Goal: Information Seeking & Learning: Learn about a topic

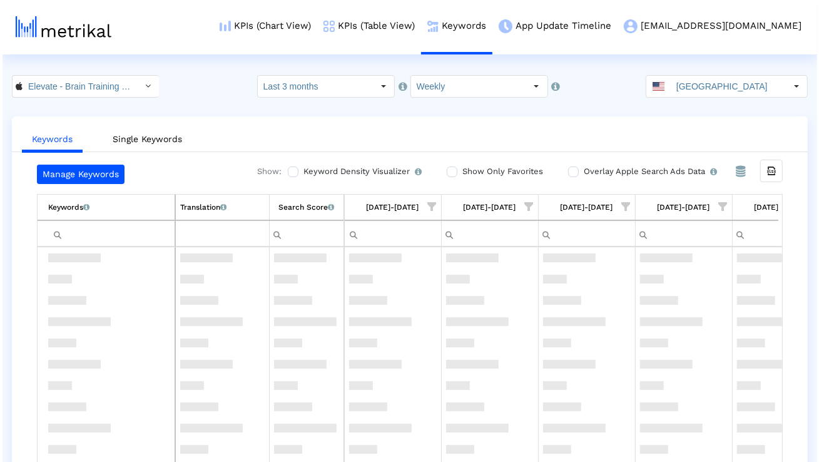
scroll to position [2165, 0]
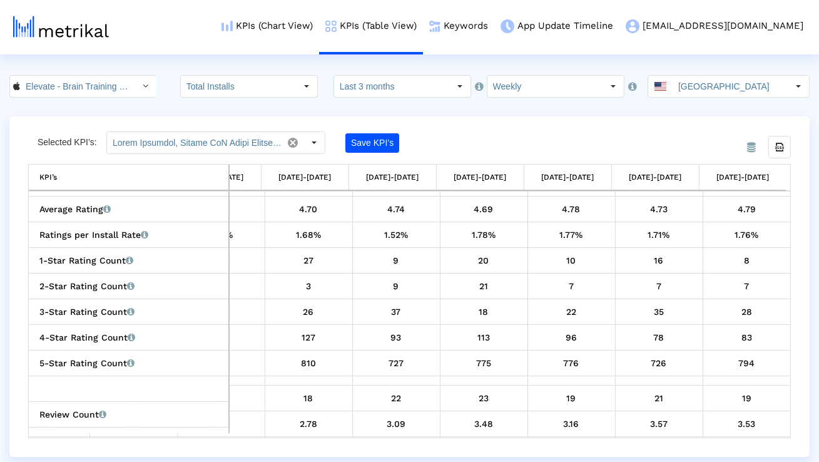
scroll to position [811, 0]
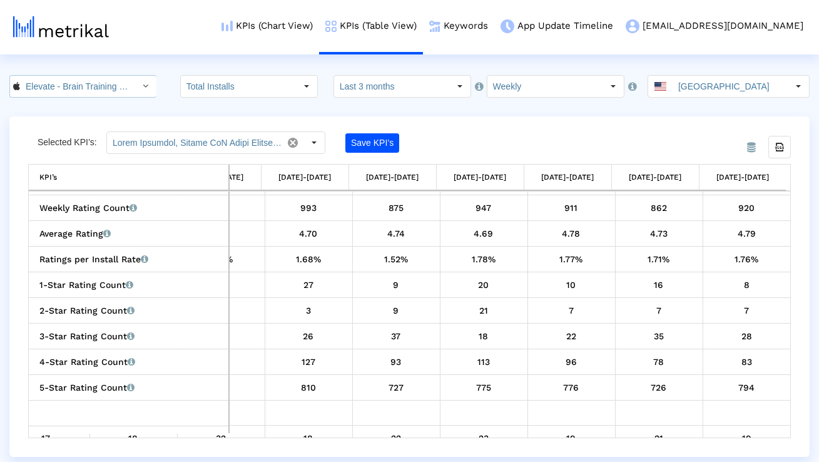
click at [143, 87] on icon "Select" at bounding box center [146, 85] width 6 height 9
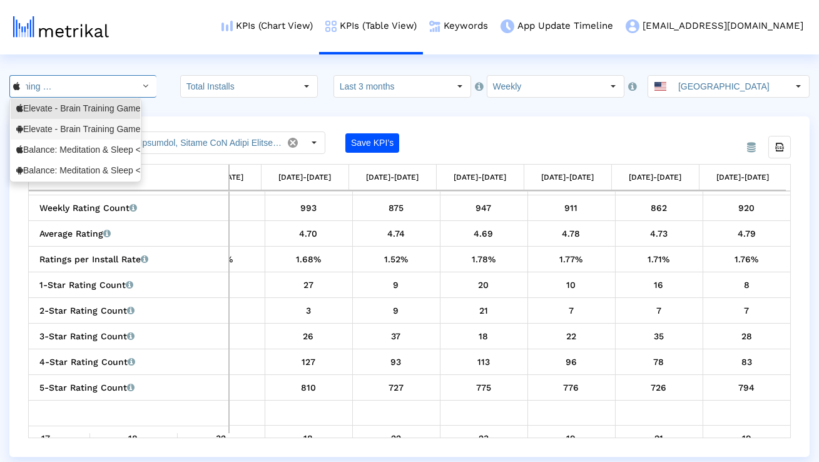
click at [108, 131] on div "Elevate - Brain Training Games <com.wonder>" at bounding box center [75, 129] width 118 height 12
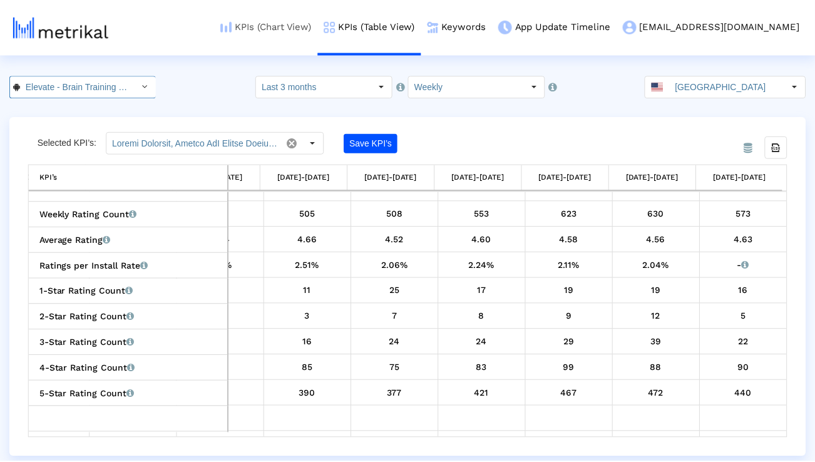
scroll to position [0, 96]
click at [494, 24] on link "Keywords" at bounding box center [458, 26] width 71 height 52
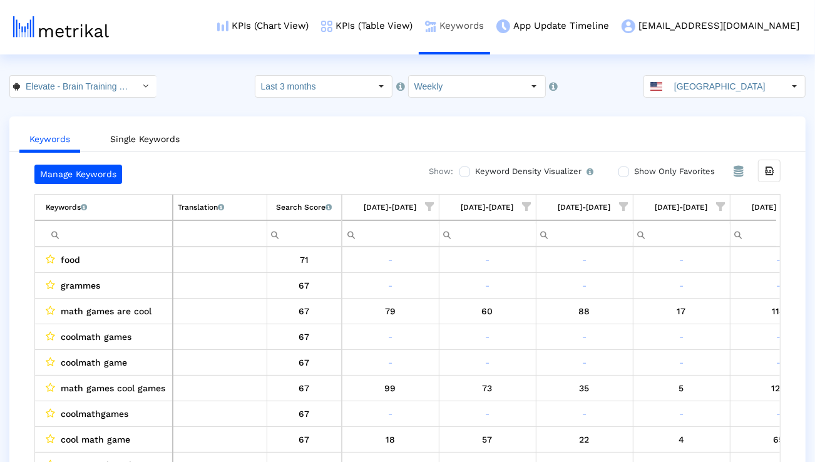
scroll to position [0, 826]
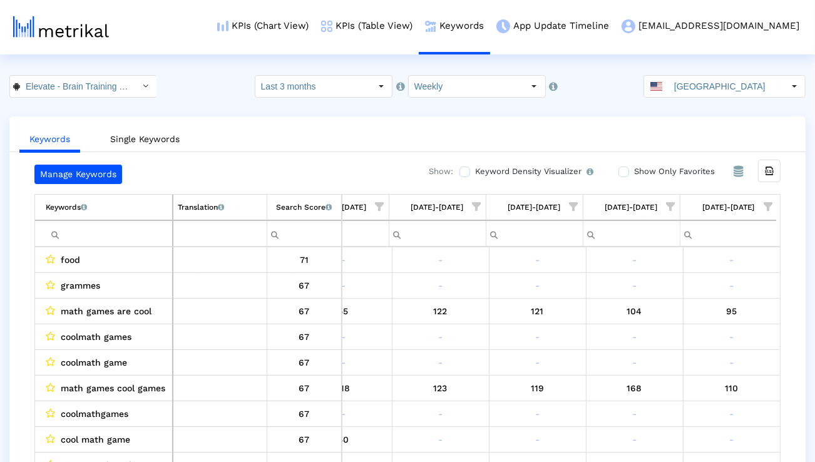
click at [763, 205] on span "Show filter options for column '09/14/25-09/20/25'" at bounding box center [767, 206] width 9 height 9
click at [673, 294] on div "Is One" at bounding box center [707, 295] width 112 height 24
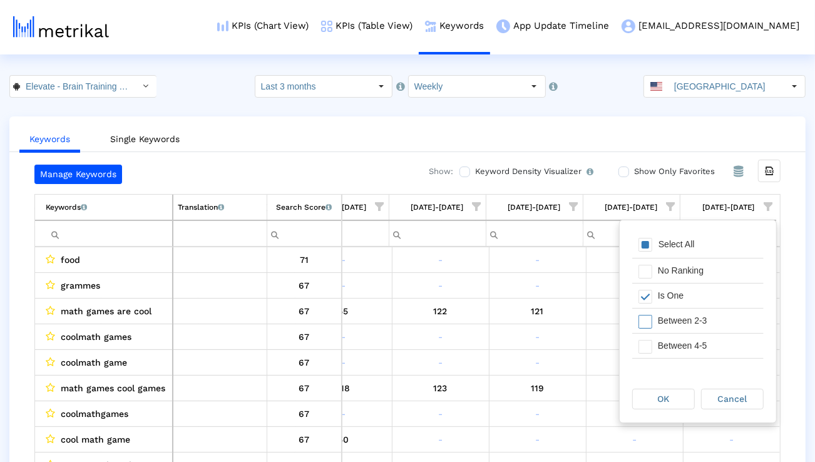
click at [673, 314] on div "Between 2-3" at bounding box center [707, 321] width 112 height 24
click at [670, 345] on div "Between 4-5" at bounding box center [707, 346] width 112 height 24
click at [670, 345] on div "Between 6-10" at bounding box center [707, 346] width 112 height 24
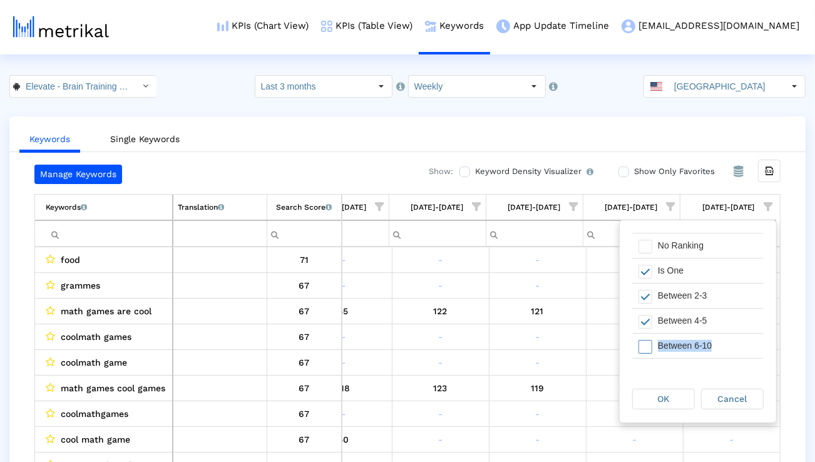
click at [670, 345] on div "Between 6-10" at bounding box center [707, 346] width 112 height 24
click at [660, 392] on div "OK" at bounding box center [663, 398] width 61 height 19
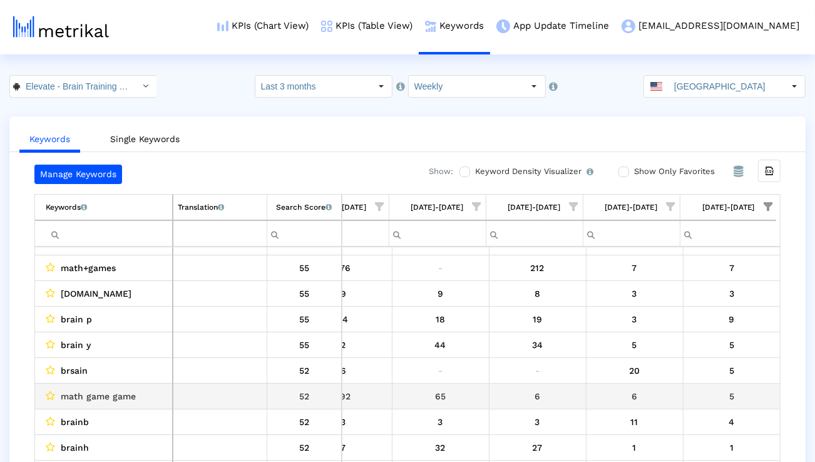
scroll to position [91, 0]
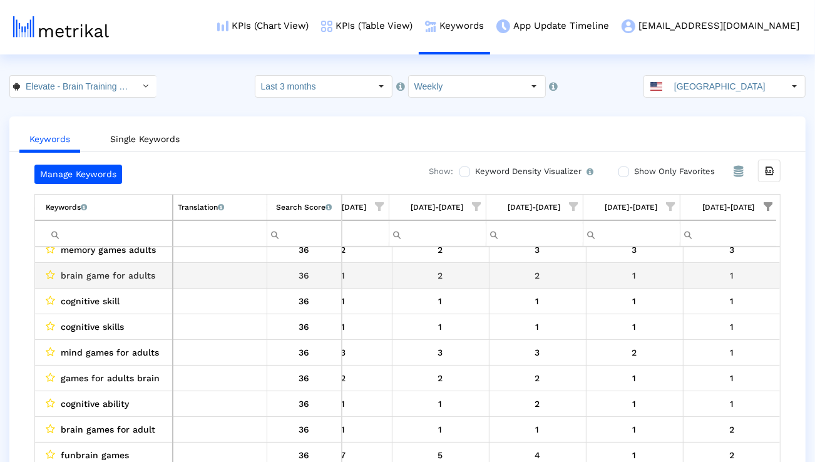
click at [142, 279] on span "brain game for adults" at bounding box center [108, 275] width 94 height 16
copy span "brain game for adults"
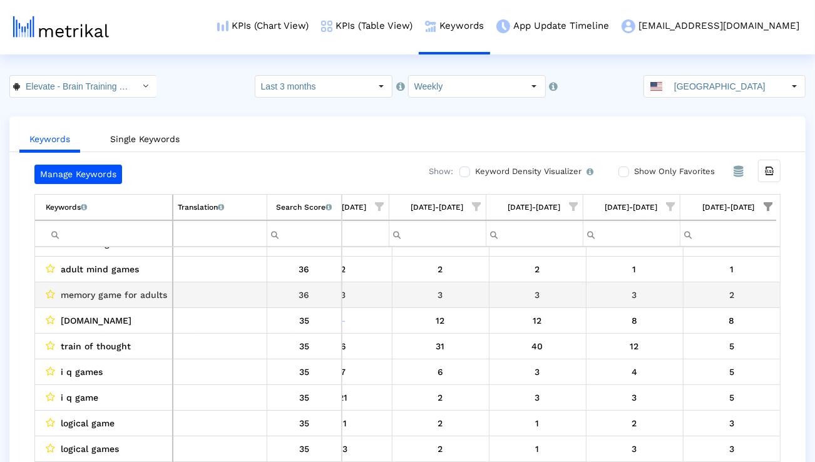
click at [142, 295] on span "memory game for adults" at bounding box center [114, 295] width 106 height 16
copy span "memory game for adults"
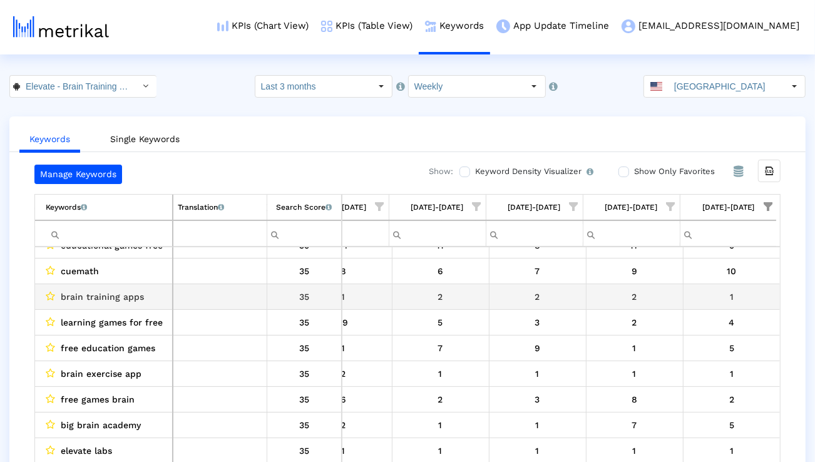
click at [139, 305] on td "brain training apps" at bounding box center [104, 297] width 138 height 26
copy span "brain training apps"
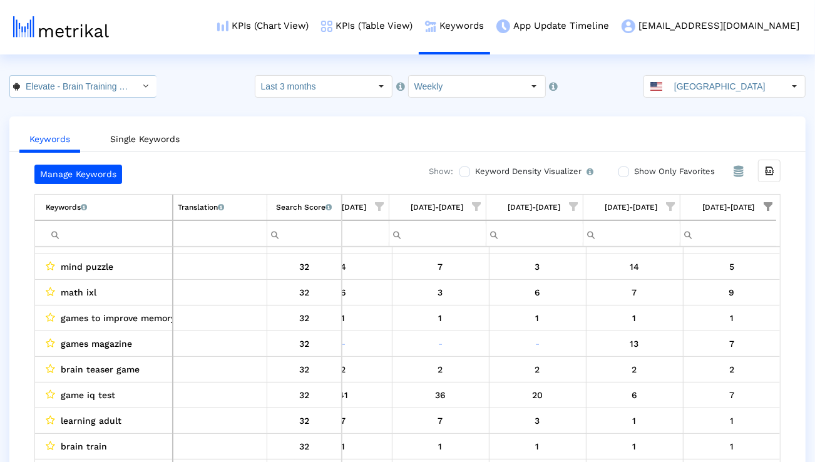
click at [136, 84] on div "Select" at bounding box center [146, 86] width 20 height 20
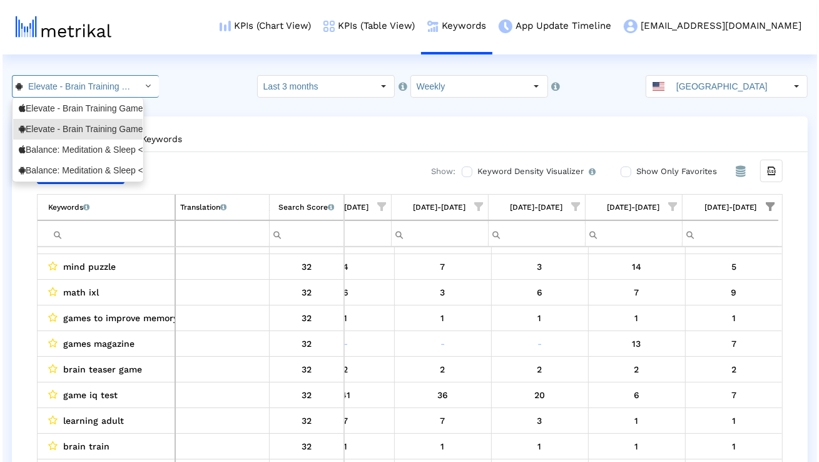
scroll to position [0, 96]
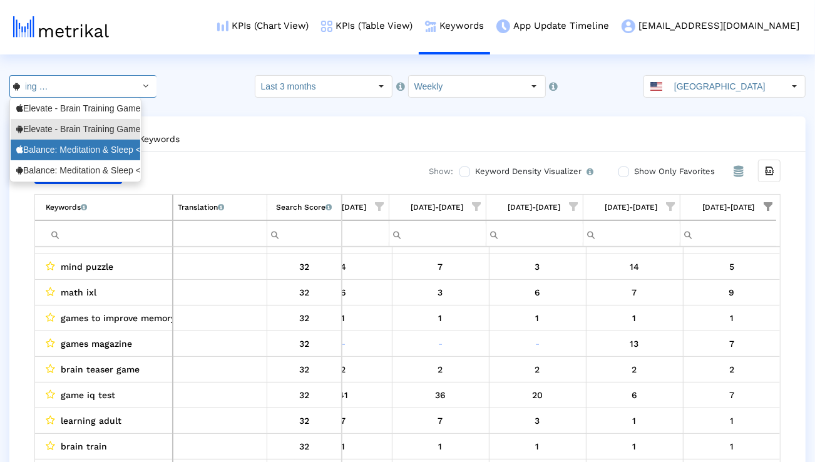
click at [101, 144] on div "Balance: Meditation & Sleep <1361356590>" at bounding box center [75, 150] width 118 height 12
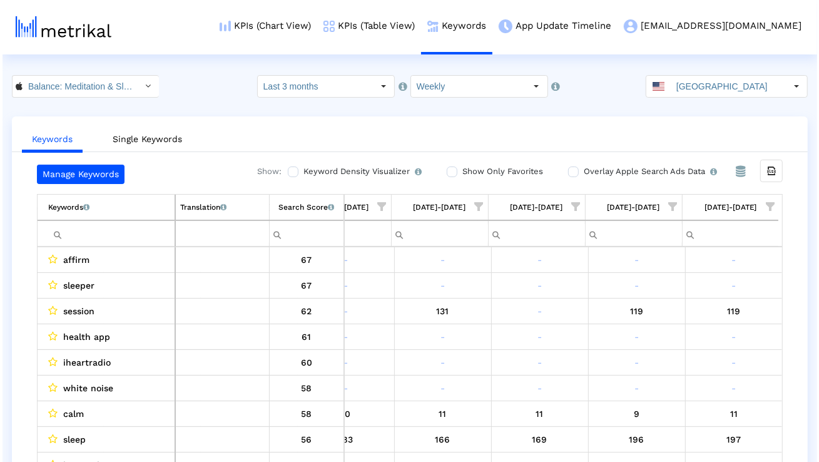
scroll to position [0, 86]
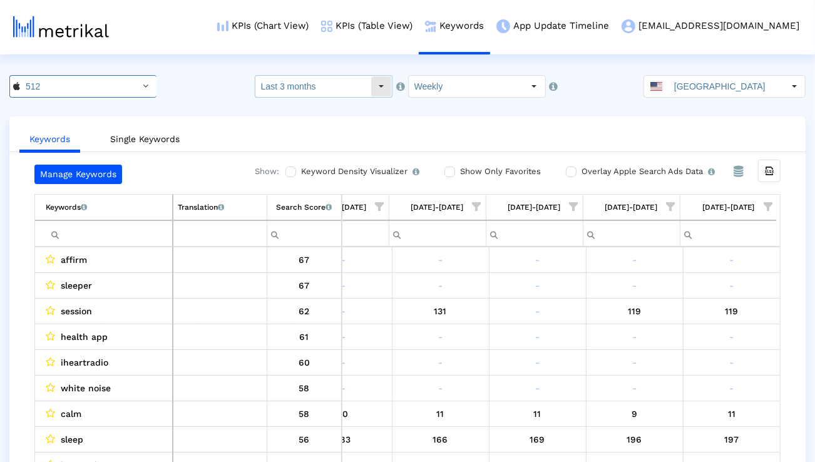
click at [304, 81] on input "Last 3 months" at bounding box center [312, 86] width 115 height 21
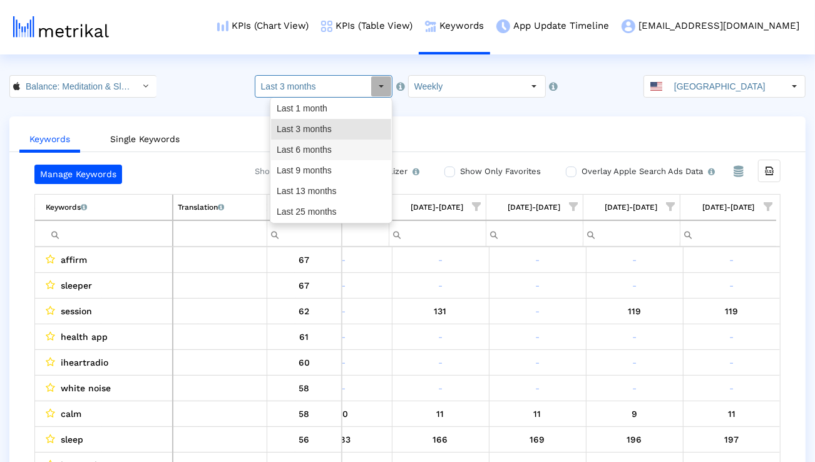
click at [300, 147] on div "Last 6 months" at bounding box center [331, 150] width 120 height 21
type input "Last 6 months"
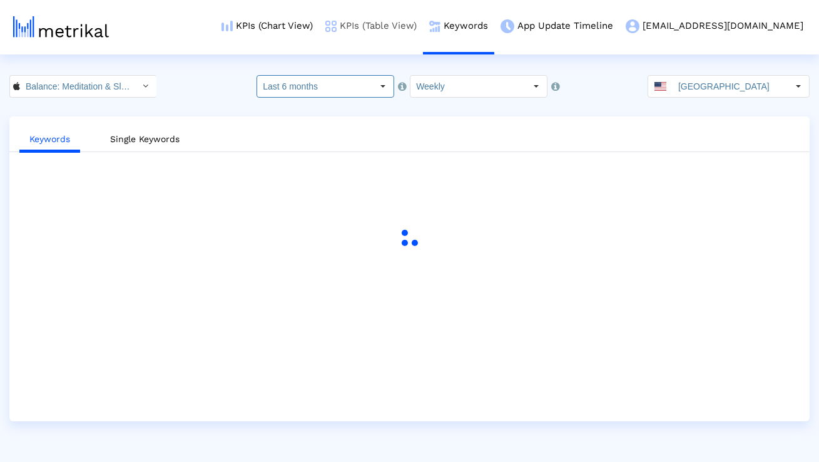
click at [423, 24] on link "KPIs (Table View)" at bounding box center [371, 26] width 104 height 52
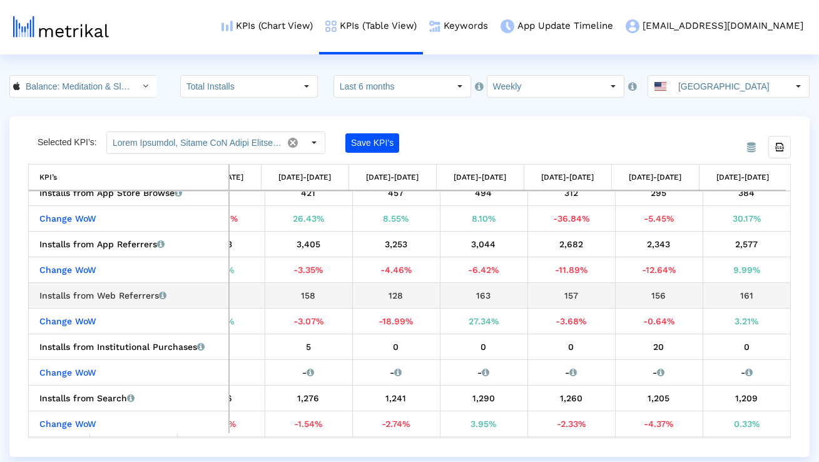
scroll to position [47, 0]
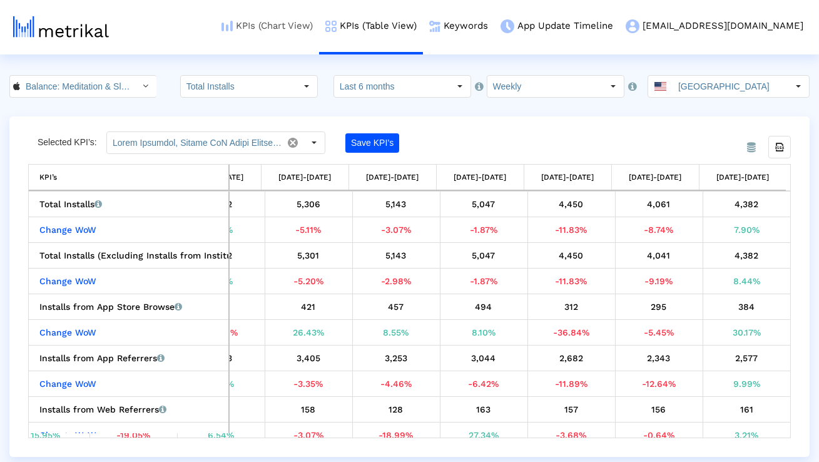
click at [319, 28] on link "KPIs (Chart View)" at bounding box center [267, 26] width 104 height 52
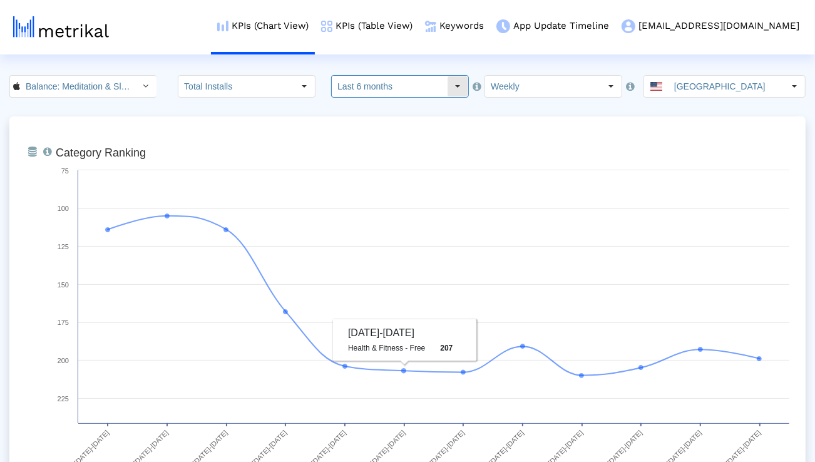
click at [390, 83] on input "Last 6 months" at bounding box center [389, 86] width 115 height 21
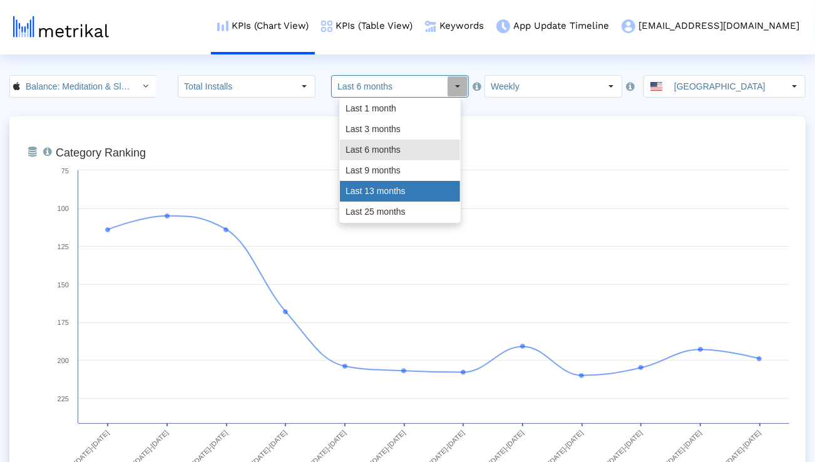
click at [370, 190] on div "Last 13 months" at bounding box center [400, 191] width 120 height 21
type input "Last 13 months"
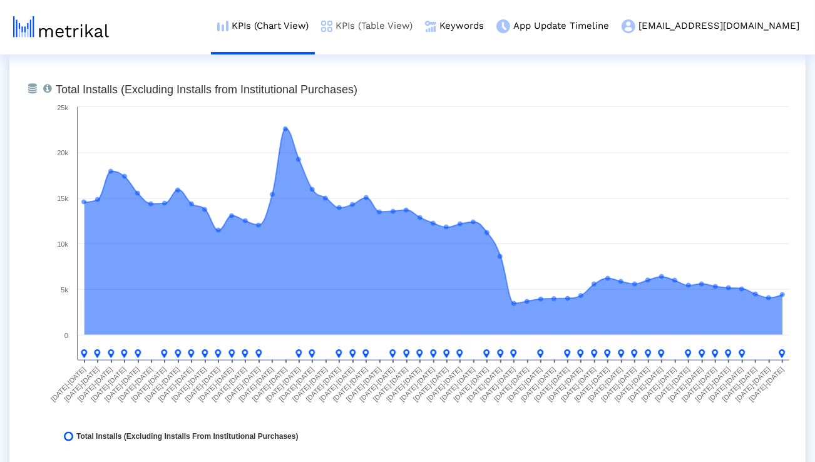
click at [412, 33] on link "KPIs (Table View)" at bounding box center [367, 26] width 104 height 52
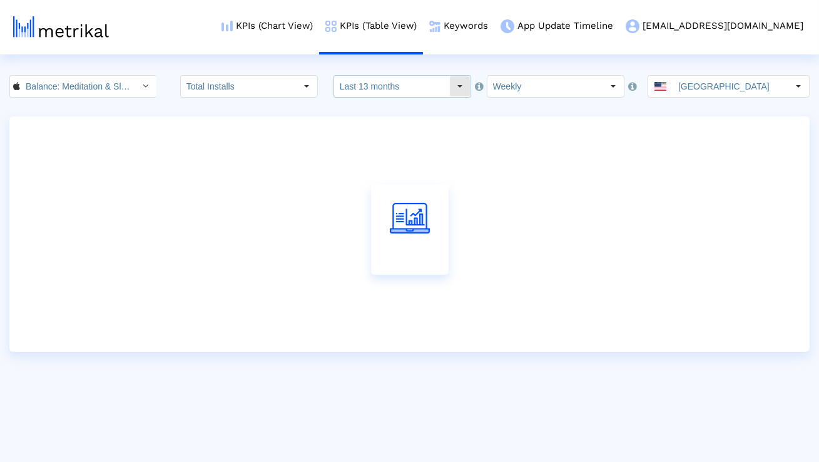
click at [396, 79] on input "Last 13 months" at bounding box center [391, 86] width 115 height 21
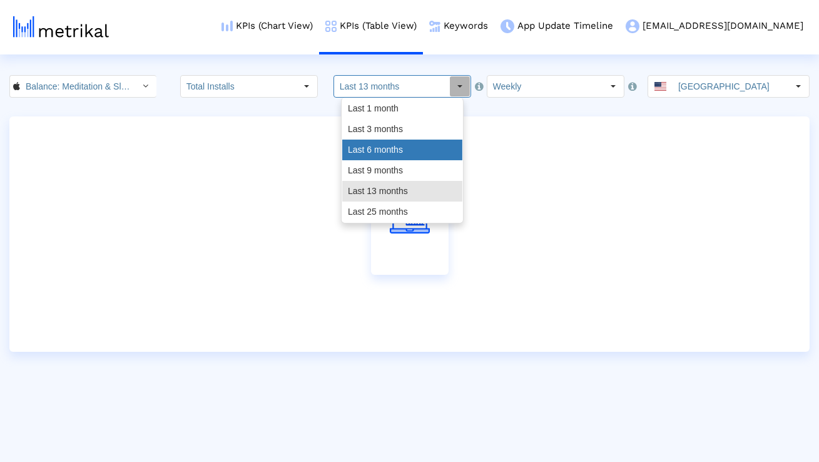
click at [377, 146] on div "Last 6 months" at bounding box center [402, 150] width 120 height 21
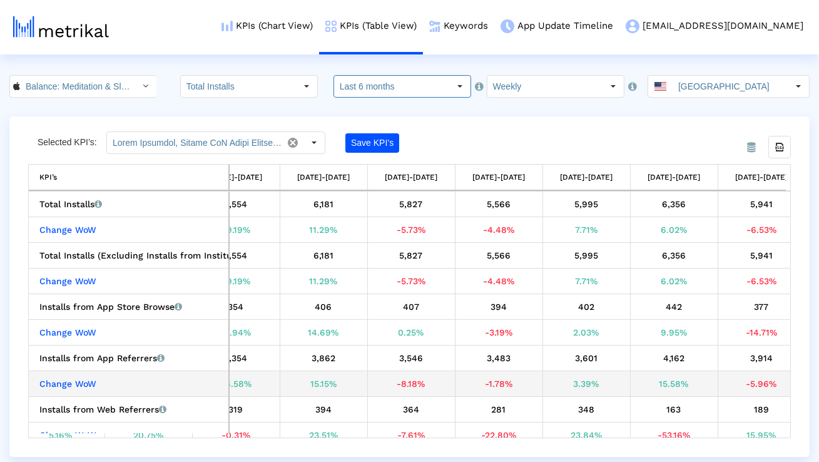
scroll to position [0, 1018]
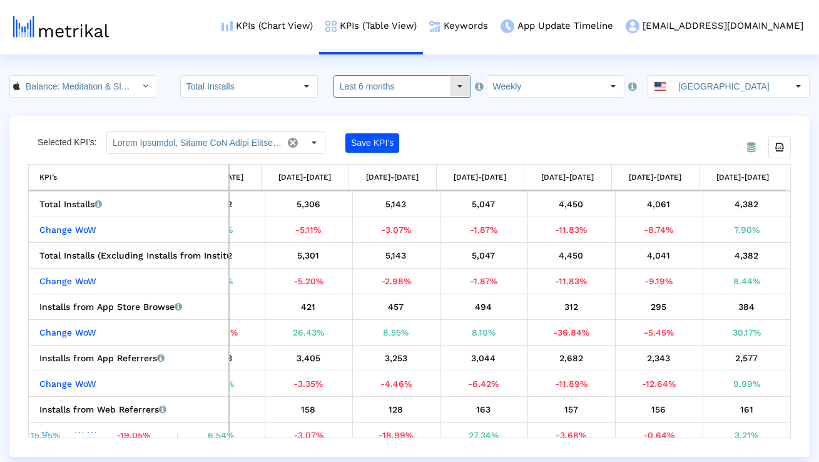
click at [434, 89] on input "Last 6 months" at bounding box center [391, 86] width 115 height 21
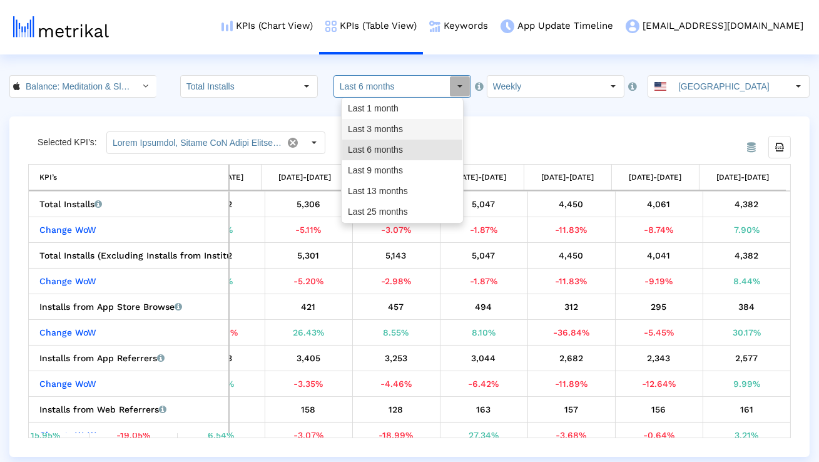
click at [413, 133] on div "Last 3 months" at bounding box center [402, 129] width 120 height 21
type input "Last 3 months"
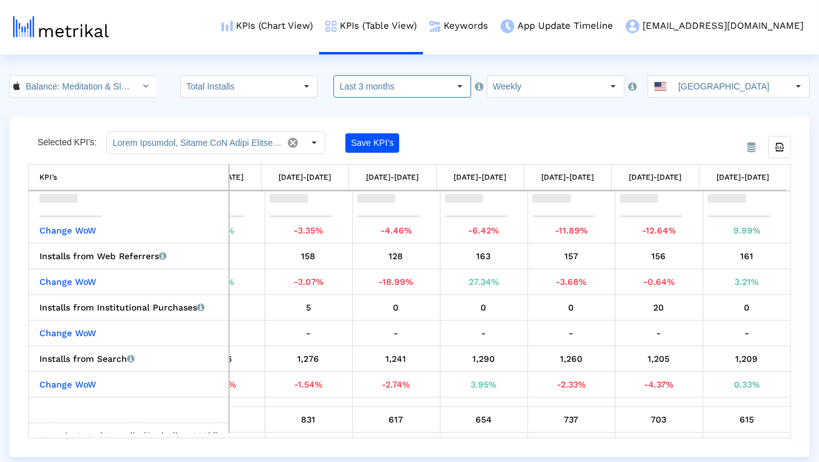
scroll to position [201, 581]
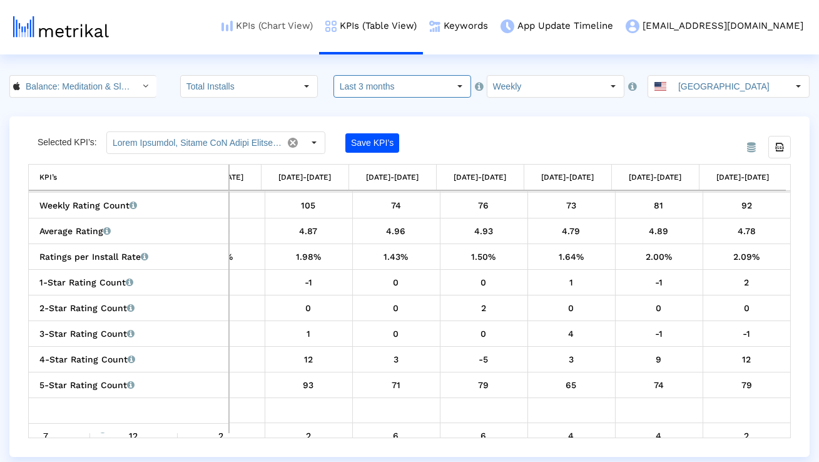
click at [309, 28] on link "KPIs (Chart View)" at bounding box center [267, 26] width 104 height 52
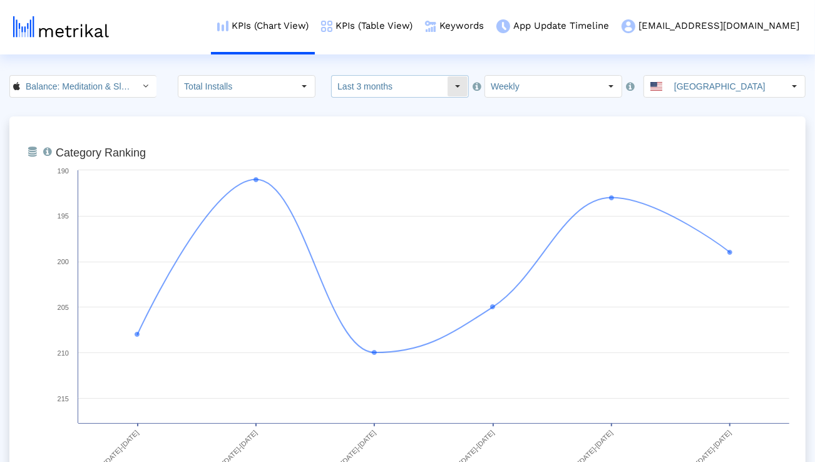
click at [383, 88] on input "Last 3 months" at bounding box center [389, 86] width 115 height 21
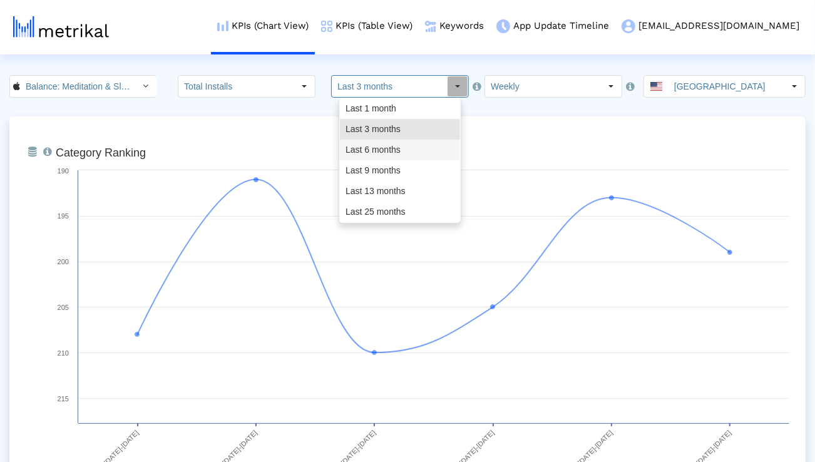
click at [374, 145] on div "Last 6 months" at bounding box center [400, 150] width 120 height 21
type input "Last 6 months"
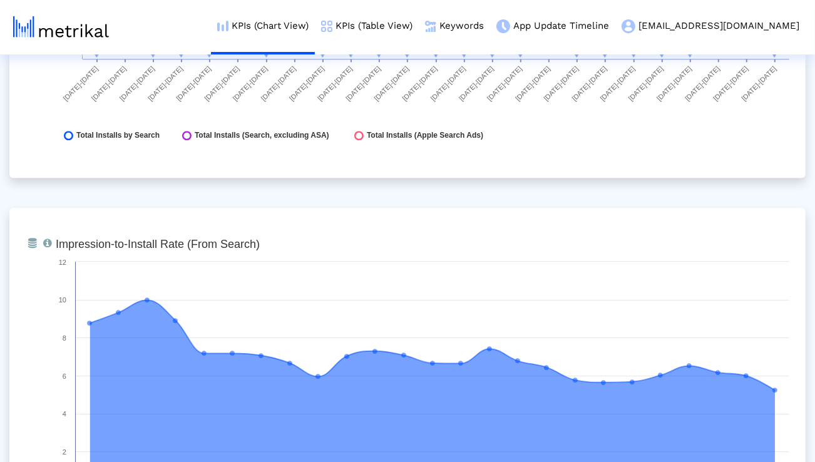
scroll to position [2188, 0]
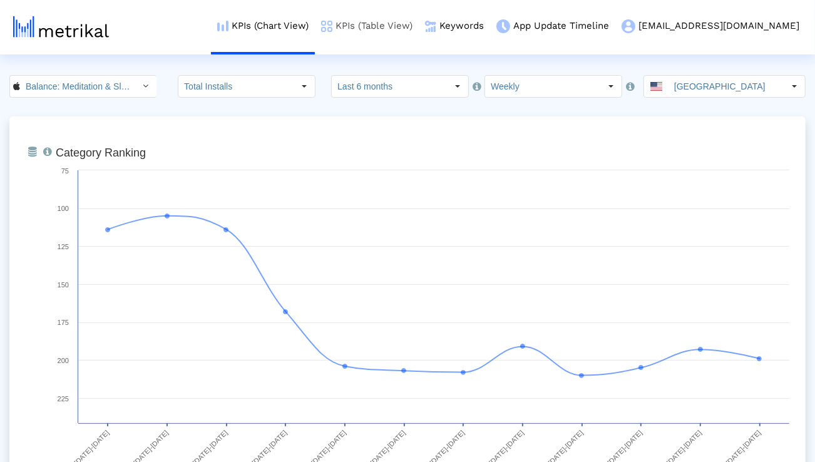
click at [419, 29] on link "KPIs (Table View)" at bounding box center [367, 26] width 104 height 52
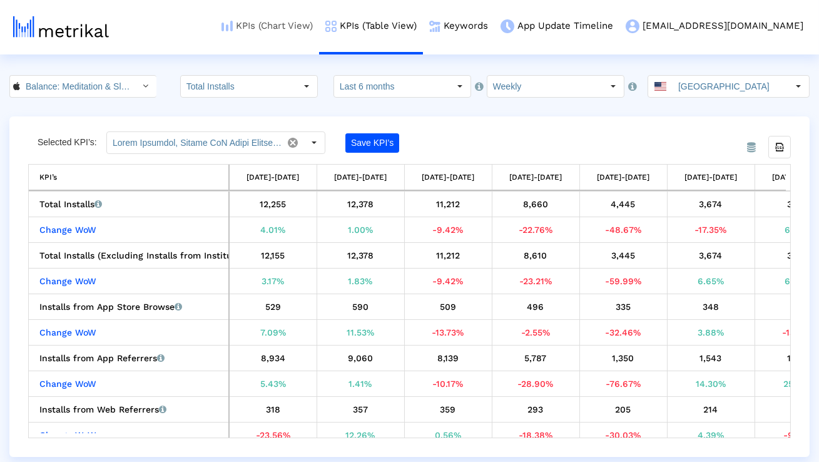
click at [319, 24] on link "KPIs (Chart View)" at bounding box center [267, 26] width 104 height 52
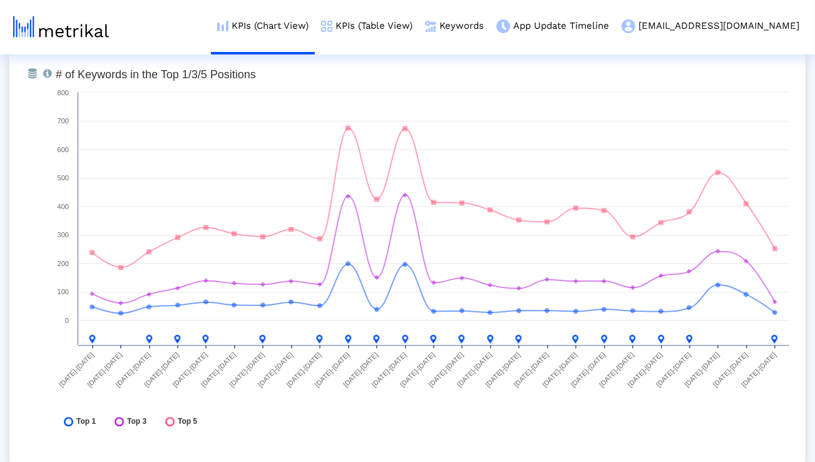
scroll to position [4630, 0]
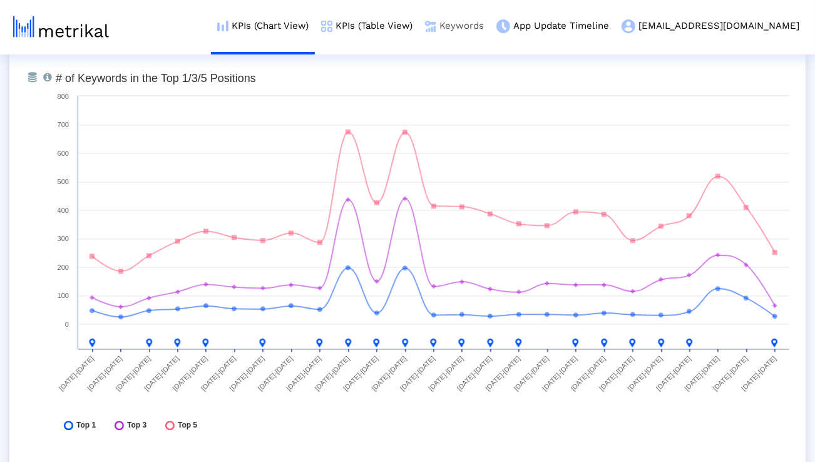
click at [490, 38] on link "Keywords" at bounding box center [454, 26] width 71 height 52
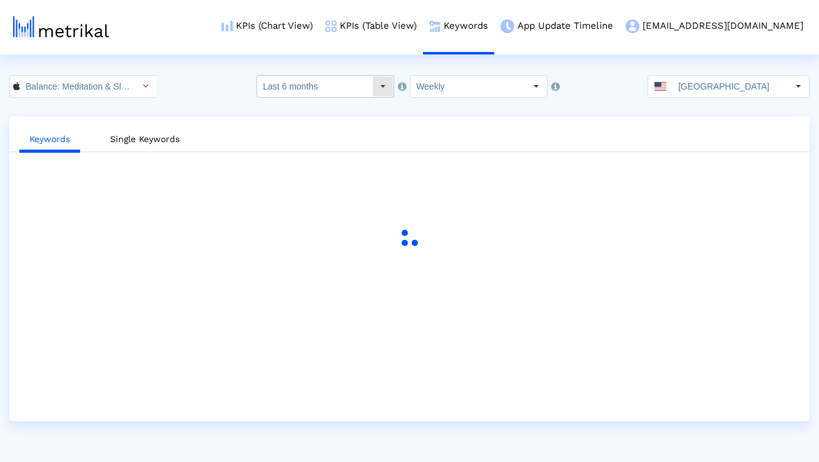
click at [366, 89] on input "Last 6 months" at bounding box center [314, 86] width 115 height 21
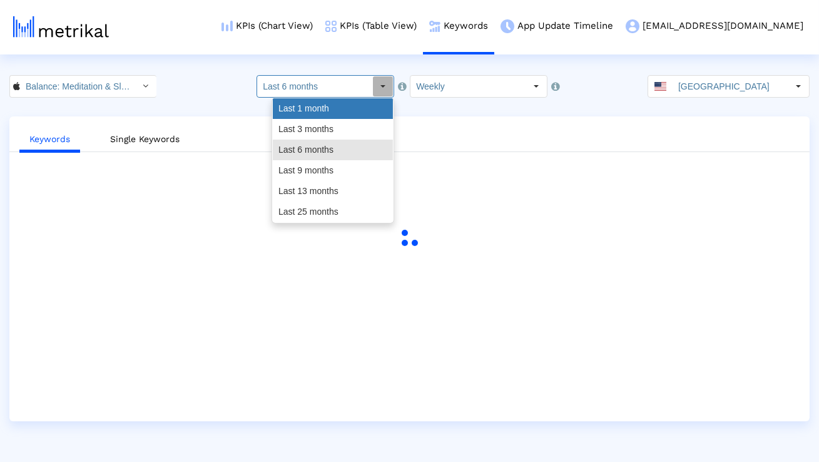
click at [352, 107] on div "Last 1 month" at bounding box center [333, 108] width 120 height 21
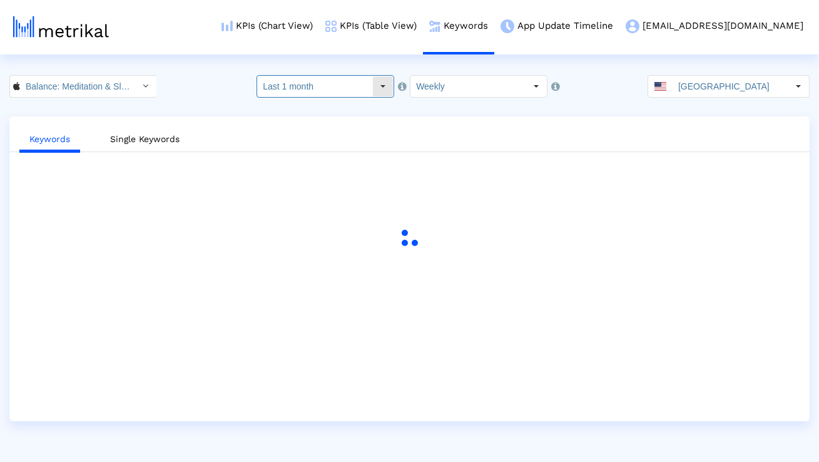
click at [349, 91] on input "Last 1 month" at bounding box center [314, 86] width 115 height 21
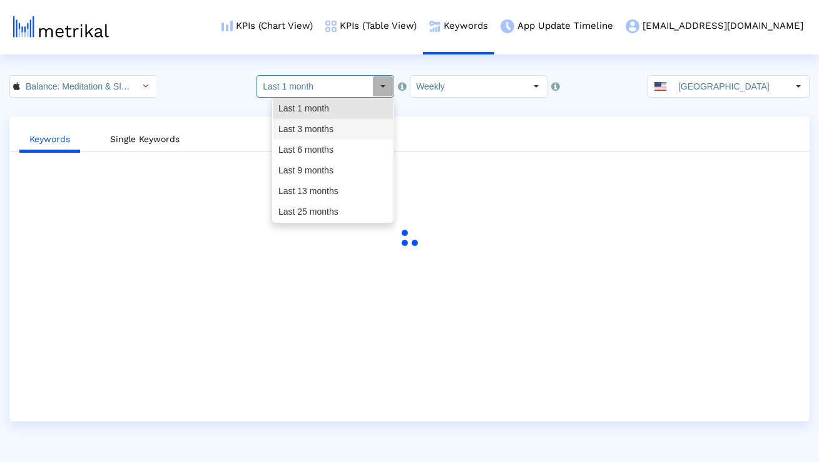
click at [341, 125] on div "Last 3 months" at bounding box center [333, 129] width 120 height 21
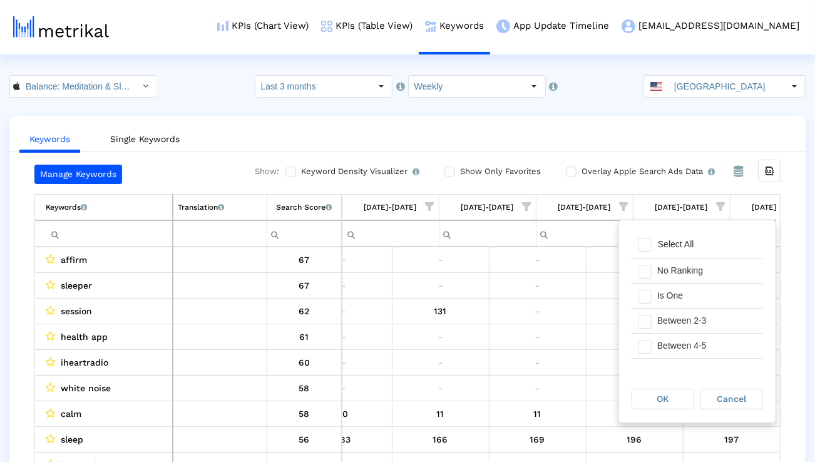
scroll to position [0, 826]
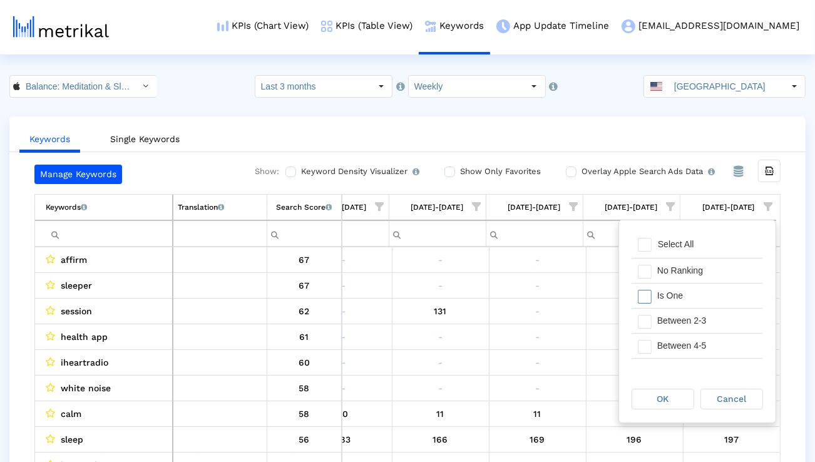
click at [702, 288] on div "Is One" at bounding box center [707, 295] width 112 height 24
click at [698, 327] on div "Between 2-3" at bounding box center [707, 321] width 112 height 24
click at [697, 339] on div "Between 4-5" at bounding box center [707, 346] width 112 height 24
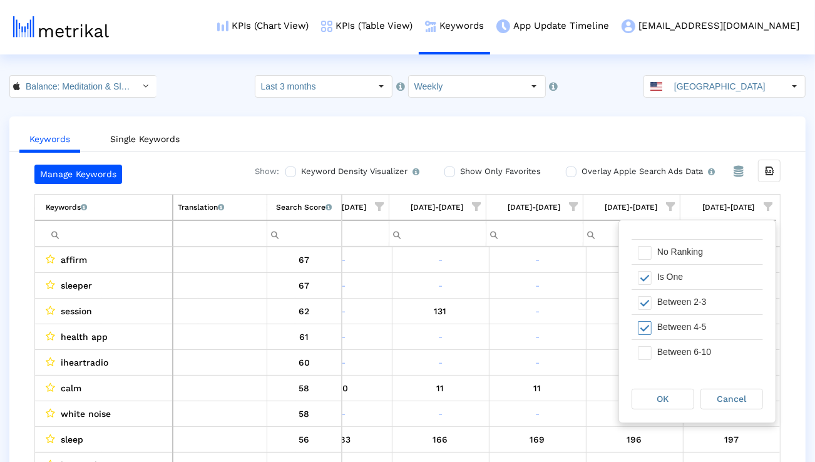
scroll to position [22, 0]
click at [695, 344] on div "Between 6-10" at bounding box center [707, 349] width 112 height 24
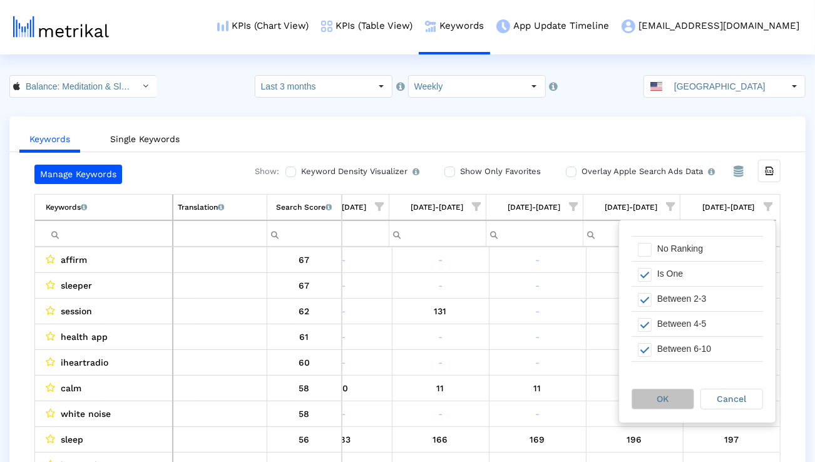
click at [666, 406] on div "OK" at bounding box center [662, 398] width 61 height 19
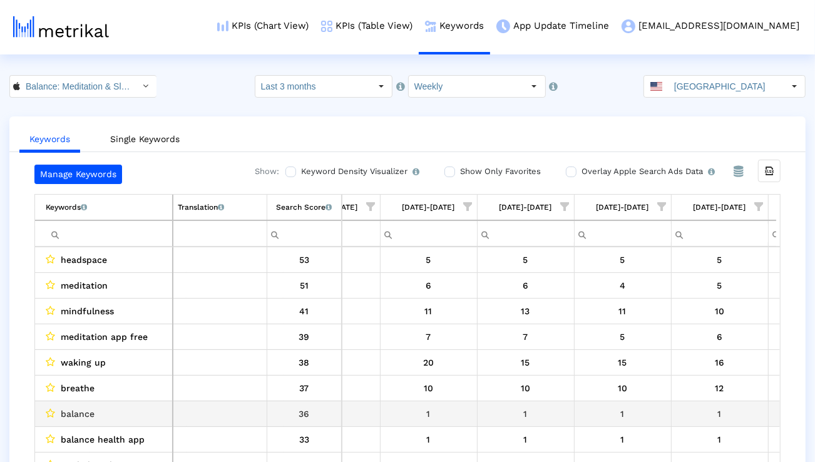
scroll to position [0, 1990]
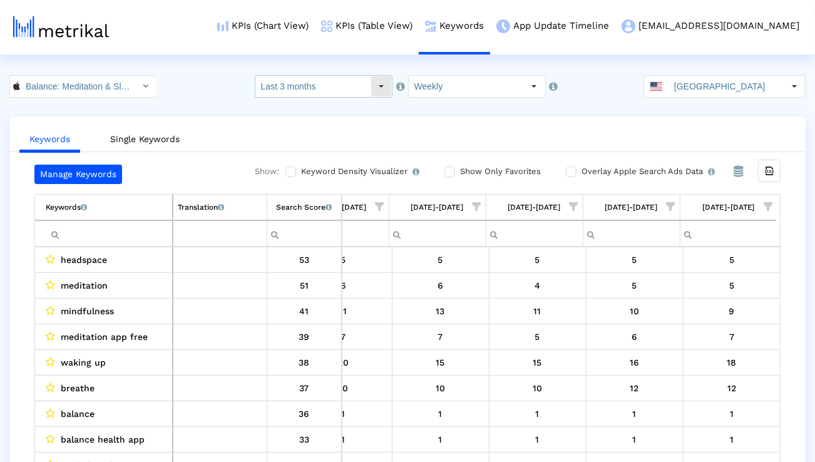
click at [334, 80] on input "Last 3 months" at bounding box center [312, 86] width 115 height 21
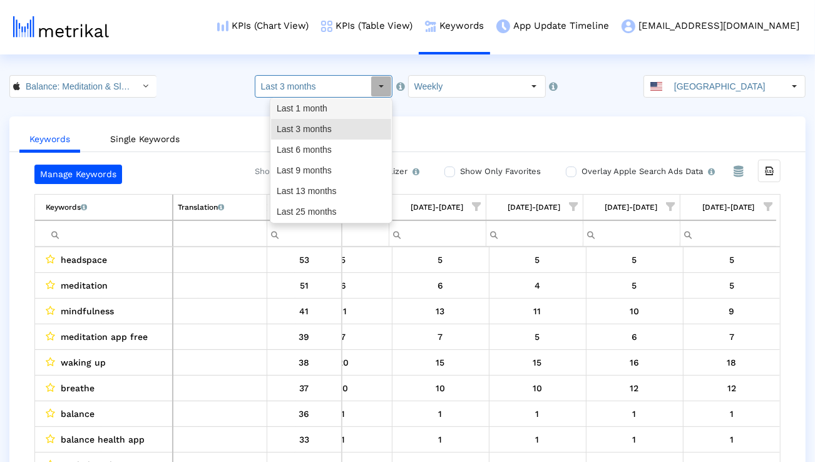
click at [322, 111] on div "Last 1 month" at bounding box center [331, 108] width 120 height 21
type input "Last 1 month"
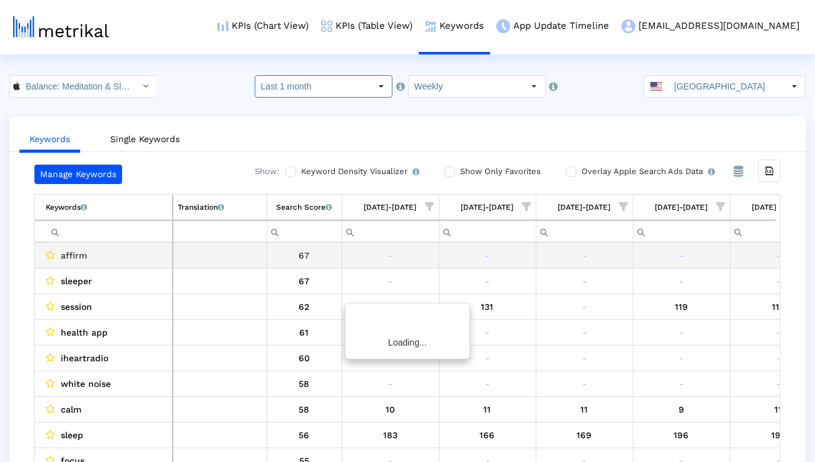
scroll to position [0, 50]
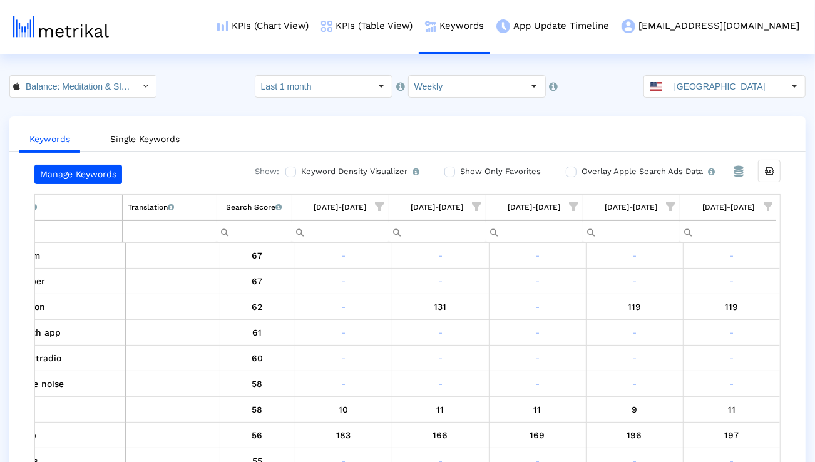
click at [767, 211] on span "Show filter options for column '09/14/25-09/20/25'" at bounding box center [767, 206] width 9 height 9
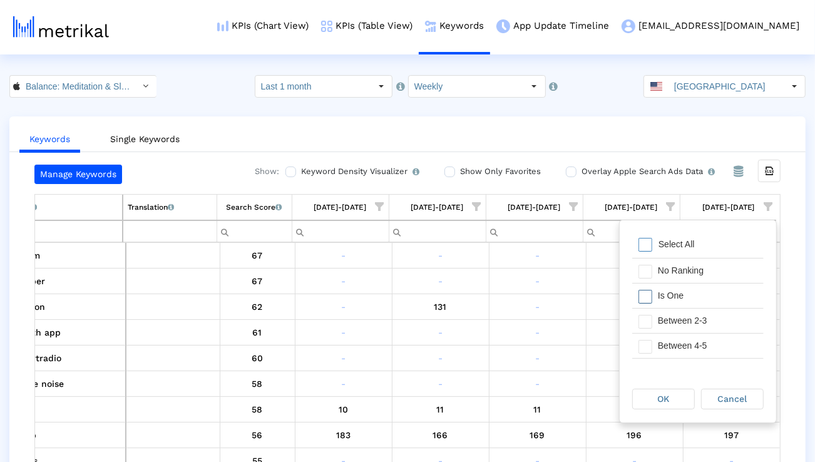
click at [700, 295] on div "Is One" at bounding box center [707, 295] width 112 height 24
click at [695, 317] on div "Between 2-3" at bounding box center [707, 321] width 112 height 24
click at [692, 340] on div "Between 4-5" at bounding box center [707, 346] width 112 height 24
click at [692, 340] on div "Between 6-10" at bounding box center [707, 349] width 112 height 24
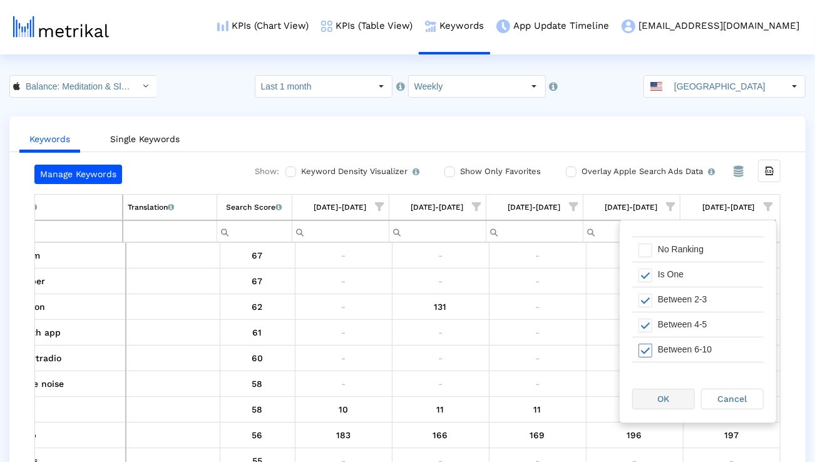
click at [673, 397] on div "OK" at bounding box center [663, 398] width 61 height 19
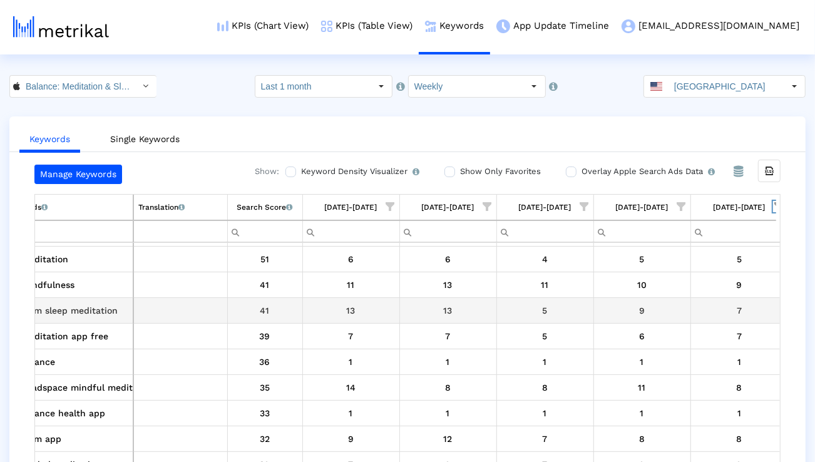
scroll to position [0, 0]
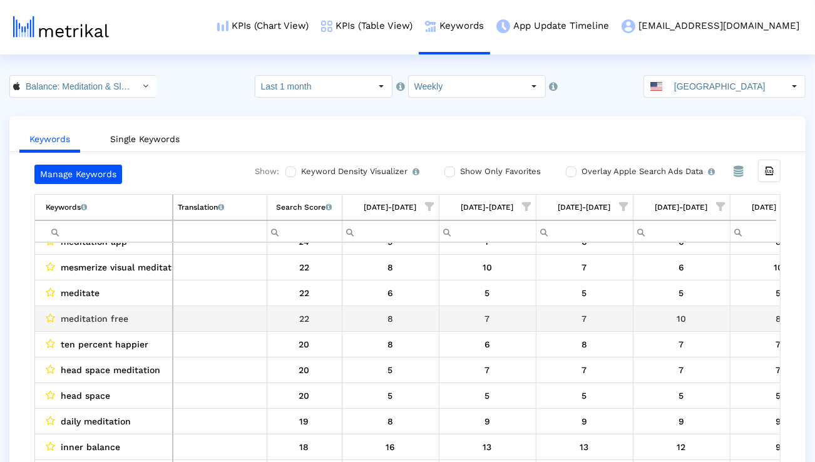
click at [126, 320] on span "meditation free" at bounding box center [95, 318] width 68 height 16
copy span "meditation free"
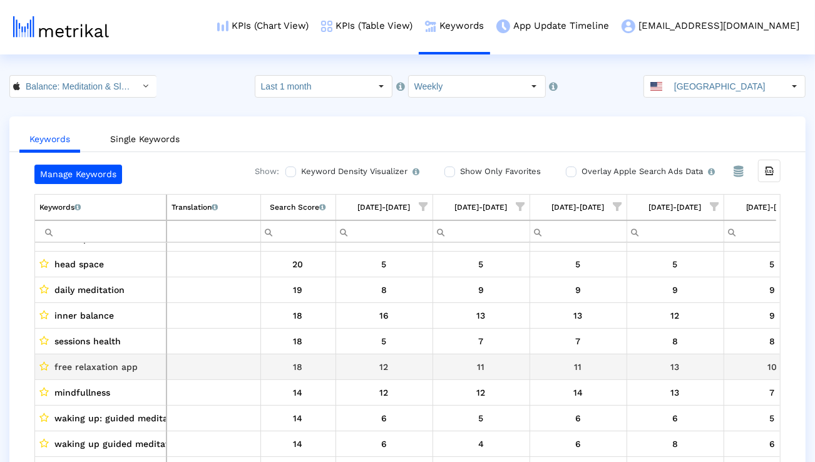
click at [120, 370] on span "free relaxation app" at bounding box center [95, 367] width 83 height 16
copy span "free relaxation app"
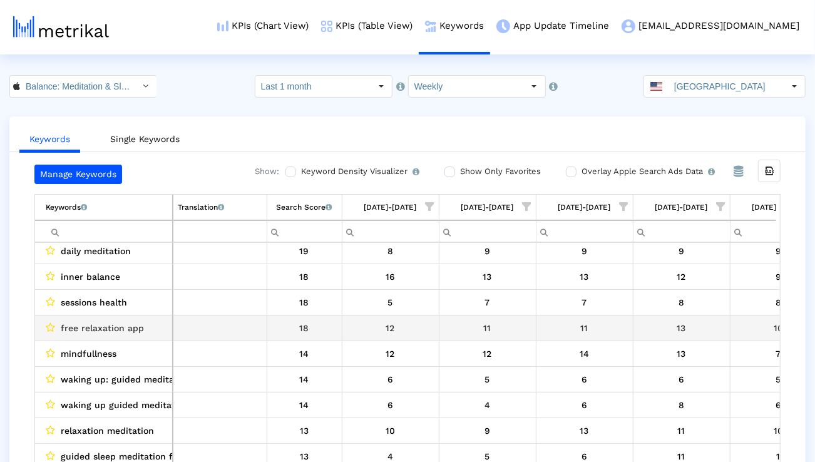
click at [120, 334] on span "free relaxation app" at bounding box center [102, 328] width 83 height 16
copy span "free relaxation app"
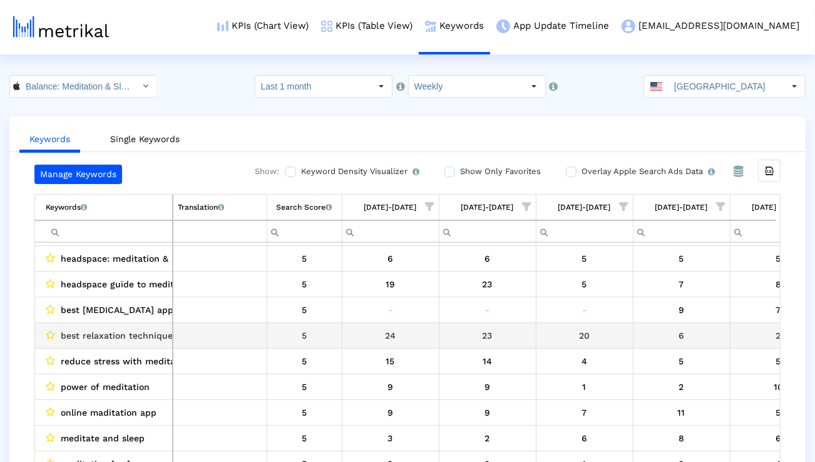
click at [145, 334] on span "best relaxation techniques" at bounding box center [119, 335] width 116 height 16
copy span "best relaxation techniques"
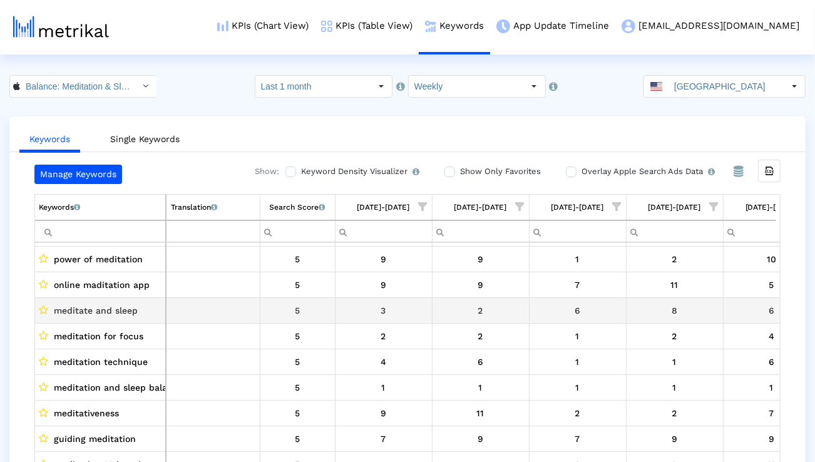
click at [123, 302] on span "meditate and sleep" at bounding box center [96, 310] width 84 height 16
